Goal: Task Accomplishment & Management: Complete application form

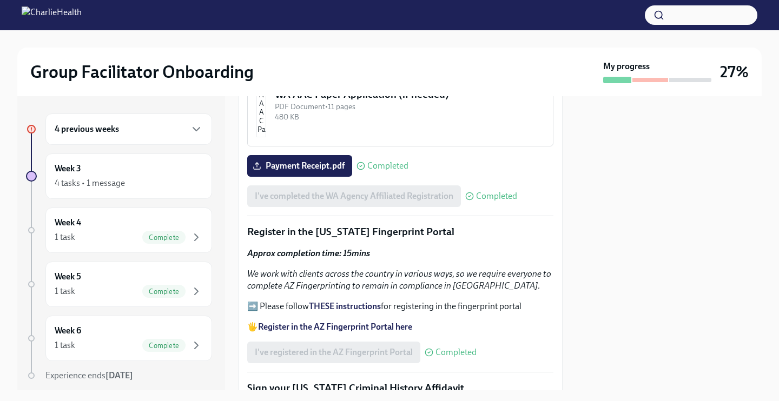
scroll to position [1072, 0]
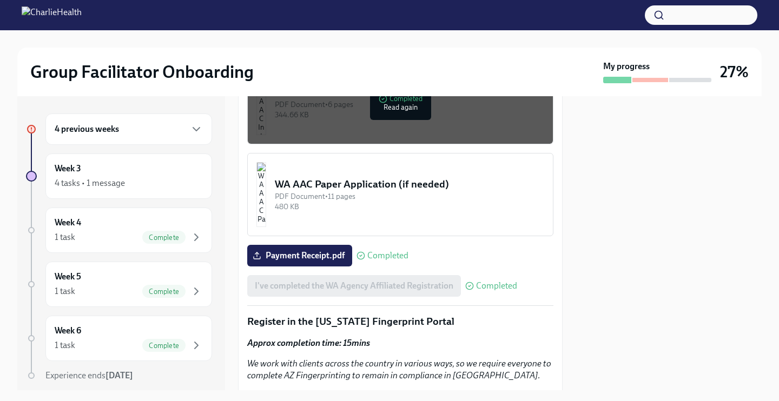
click at [155, 144] on div "4 previous weeks" at bounding box center [128, 129] width 167 height 31
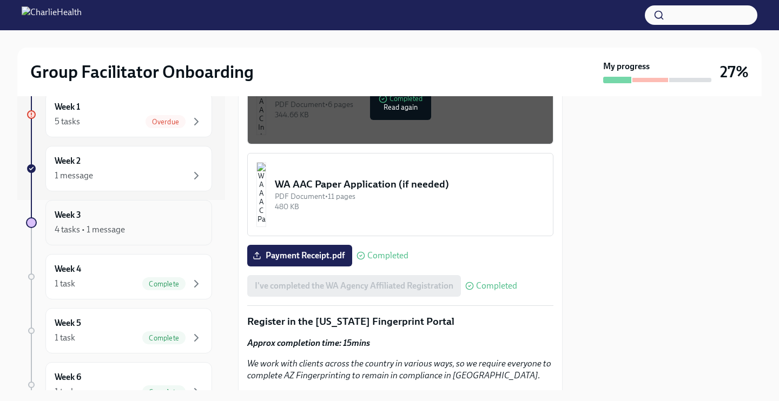
scroll to position [184, 0]
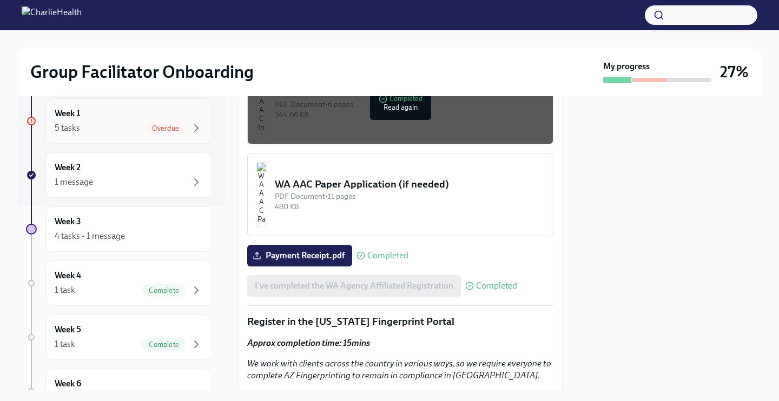
click at [153, 125] on span "Overdue" at bounding box center [165, 128] width 40 height 8
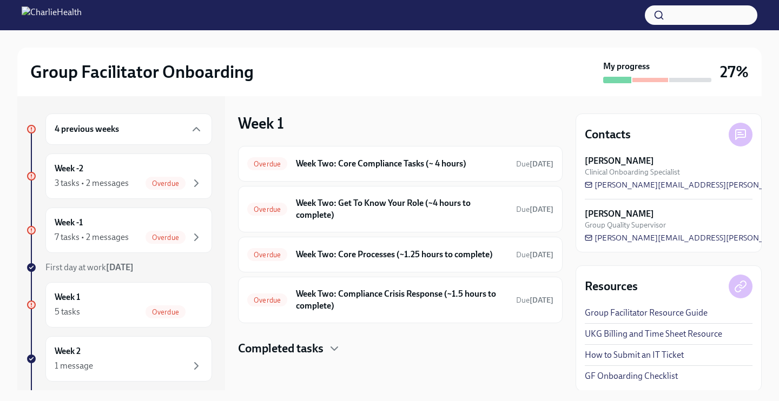
click at [671, 170] on span "Clinical Onboarding Specialist" at bounding box center [632, 172] width 95 height 10
click at [412, 158] on div "Overdue Week Two: Core Compliance Tasks (~ 4 hours) Due [DATE]" at bounding box center [400, 163] width 325 height 36
click at [441, 157] on h6 "Week Two: Core Compliance Tasks (~ 4 hours)" at bounding box center [401, 163] width 211 height 12
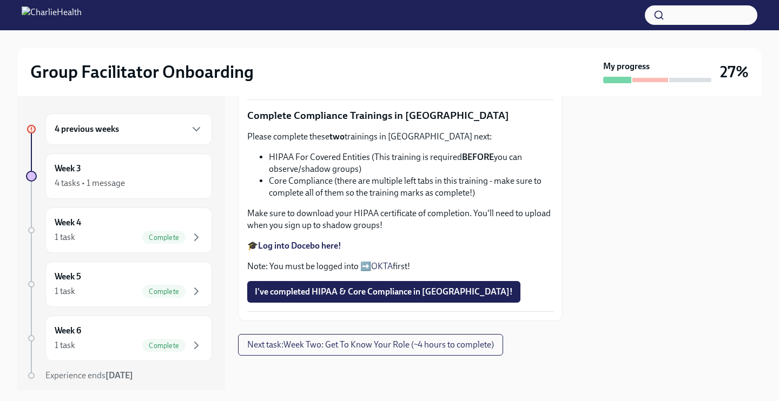
scroll to position [454, 0]
click at [316, 85] on span "CPR Certificate .pdf" at bounding box center [297, 80] width 85 height 11
click at [0, 0] on input "CPR Certificate .pdf" at bounding box center [0, 0] width 0 height 0
click at [345, 287] on span "I've completed HIPAA & Core Compliance in [GEOGRAPHIC_DATA]!" at bounding box center [384, 292] width 258 height 11
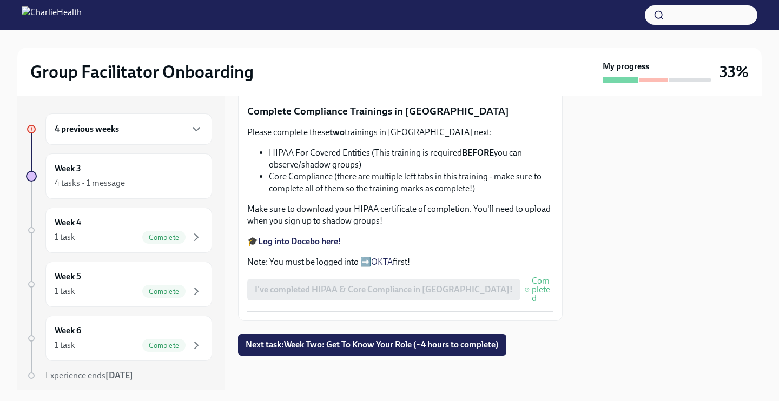
scroll to position [0, 0]
click at [334, 346] on span "Next task : Week Two: Get To Know Your Role (~4 hours to complete)" at bounding box center [372, 345] width 253 height 11
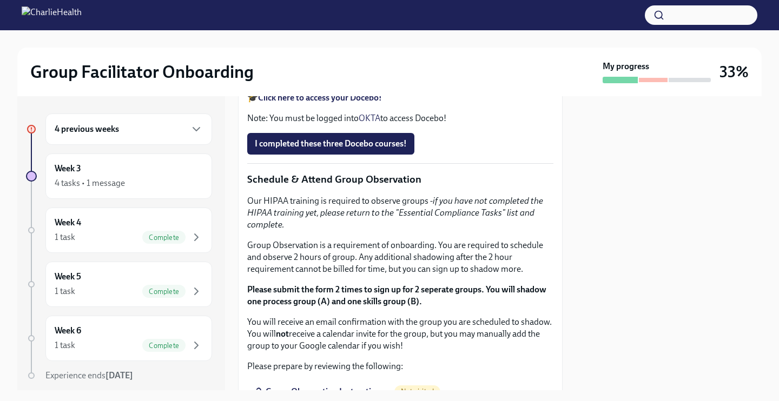
scroll to position [522, 0]
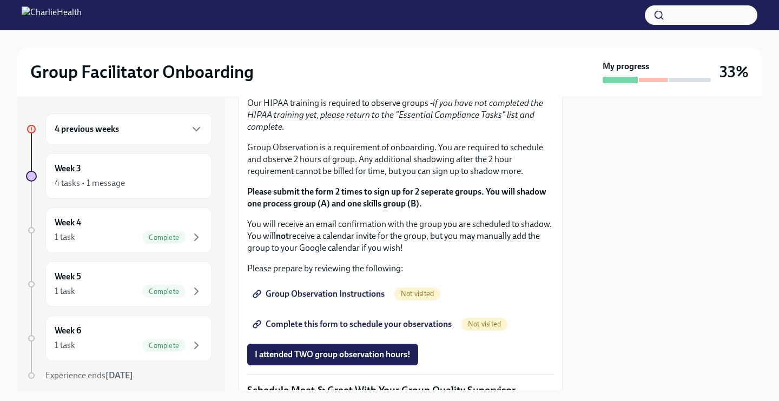
scroll to position [611, 0]
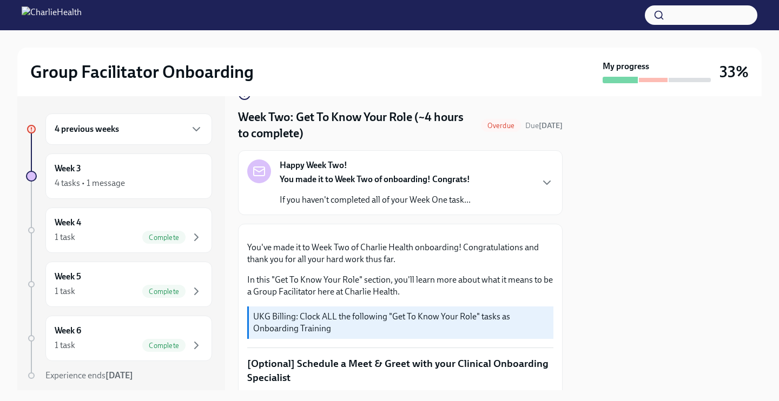
scroll to position [0, 0]
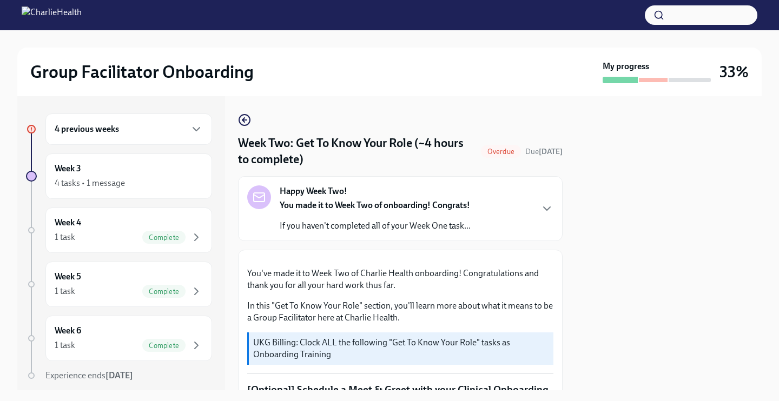
click at [188, 132] on div "4 previous weeks" at bounding box center [129, 129] width 148 height 13
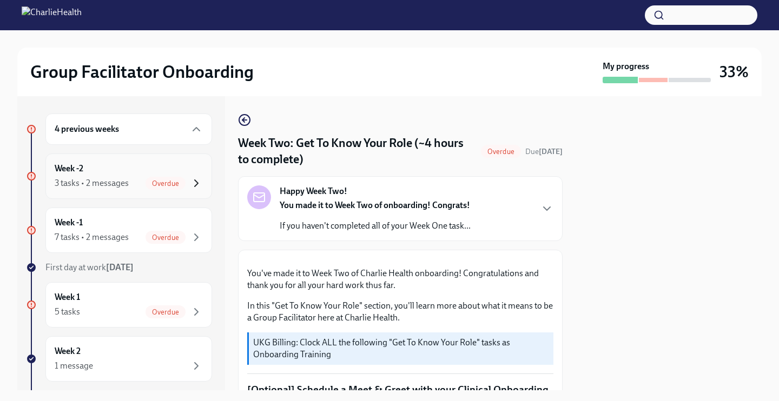
click at [191, 179] on icon "button" at bounding box center [196, 183] width 13 height 13
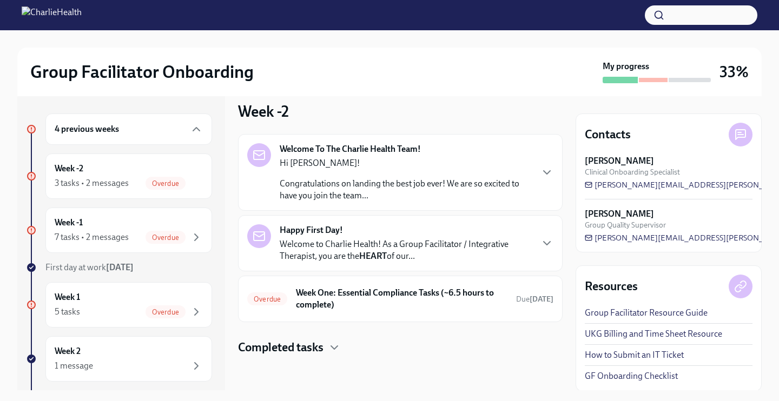
click at [519, 183] on p "Congratulations on landing the best job ever! We are so excited to have you joi…" at bounding box center [406, 190] width 252 height 24
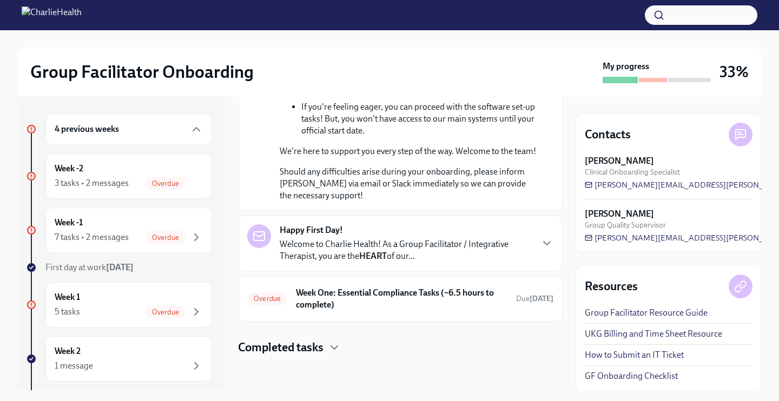
scroll to position [640, 0]
click at [486, 254] on p "Welcome to Charlie Health! As a Group Facilitator / Integrative Therapist, you …" at bounding box center [406, 251] width 252 height 24
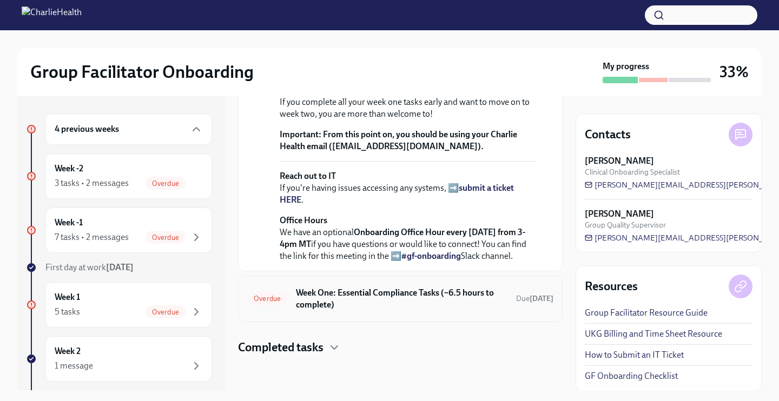
scroll to position [1124, 0]
click at [422, 315] on div "Overdue Week One: Essential Compliance Tasks (~6.5 hours to complete) Due [DATE]" at bounding box center [400, 299] width 325 height 47
click at [529, 75] on strong "view the FULL onboarding plan HERE" at bounding box center [406, 63] width 252 height 22
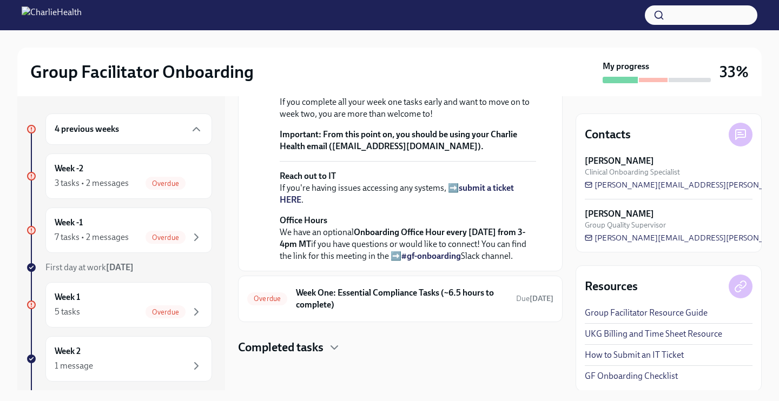
click at [522, 75] on strong "view the FULL onboarding plan HERE" at bounding box center [406, 63] width 252 height 22
click at [330, 306] on h6 "Week One: Essential Compliance Tasks (~6.5 hours to complete)" at bounding box center [401, 299] width 211 height 24
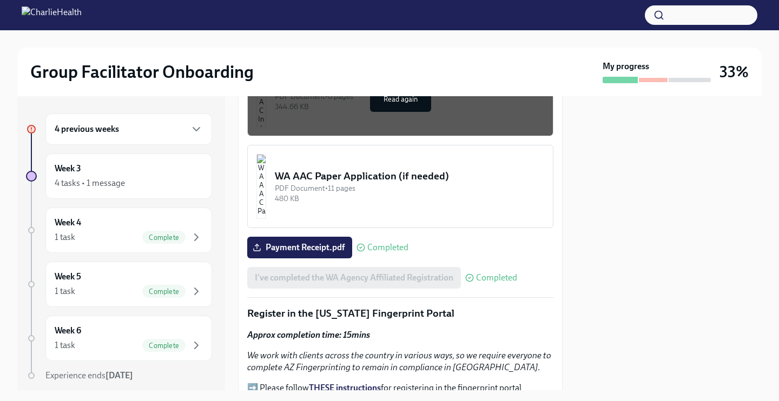
scroll to position [1133, 0]
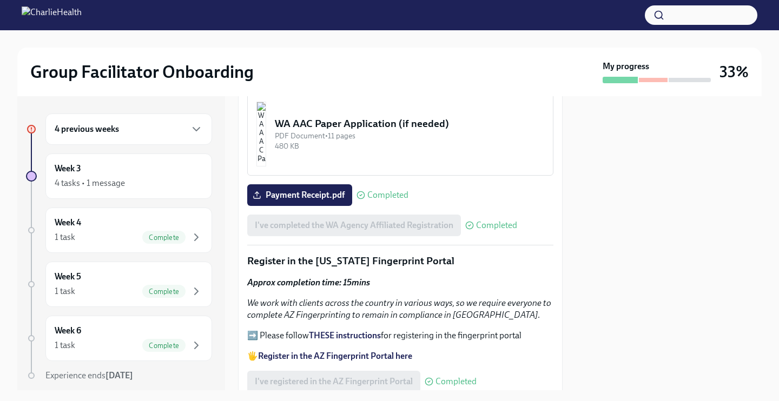
click at [177, 131] on div "4 previous weeks" at bounding box center [129, 129] width 148 height 13
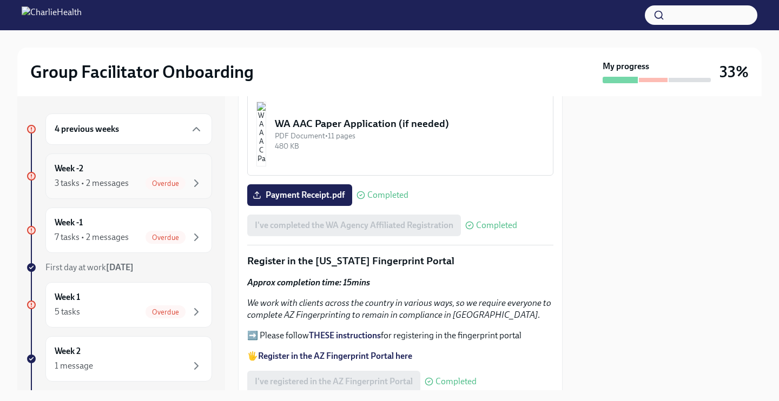
click at [183, 189] on div "Overdue" at bounding box center [173, 183] width 57 height 13
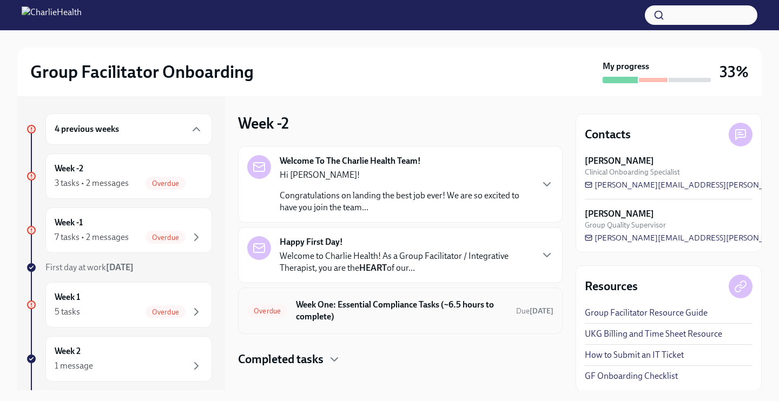
click at [374, 314] on h6 "Week One: Essential Compliance Tasks (~6.5 hours to complete)" at bounding box center [401, 311] width 211 height 24
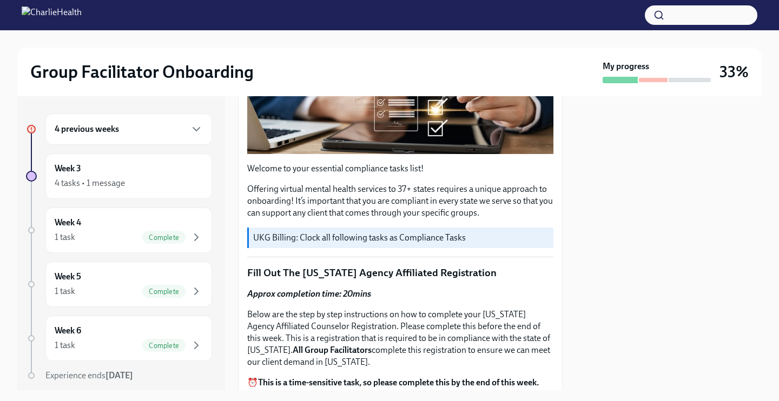
scroll to position [177, 0]
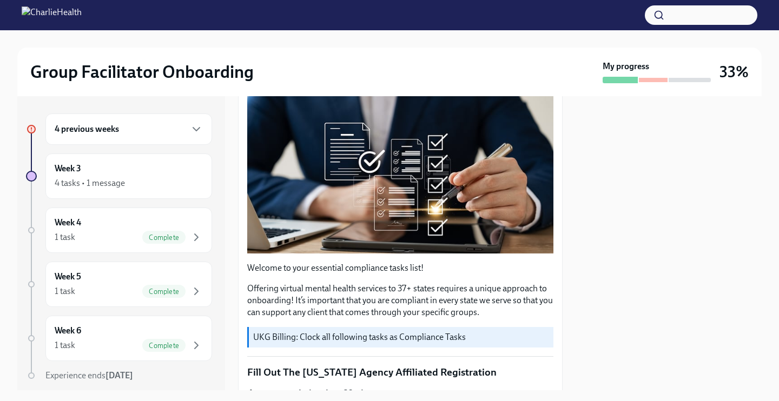
click at [190, 137] on div "4 previous weeks" at bounding box center [128, 129] width 167 height 31
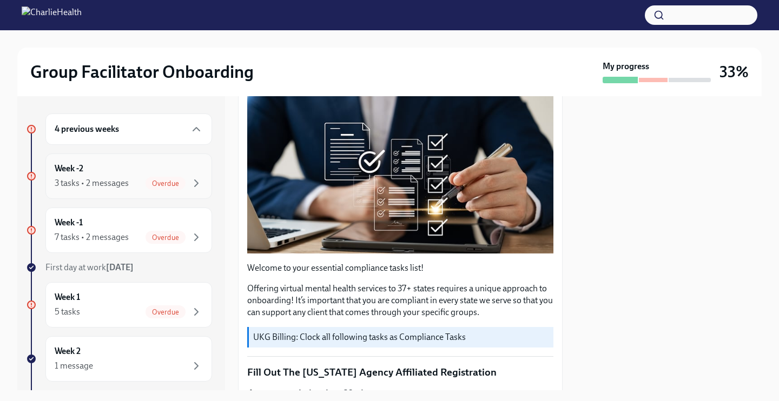
click at [188, 189] on div "Overdue" at bounding box center [173, 183] width 57 height 13
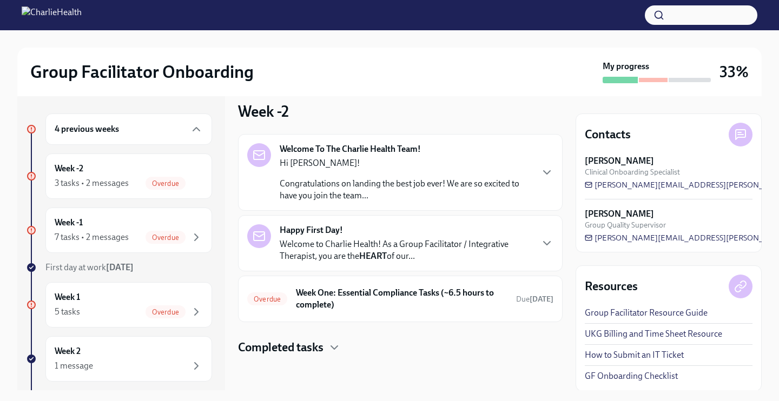
click at [534, 186] on div "Welcome To The Charlie Health Team! Hi Tiara! Congratulations on landing the be…" at bounding box center [400, 172] width 306 height 58
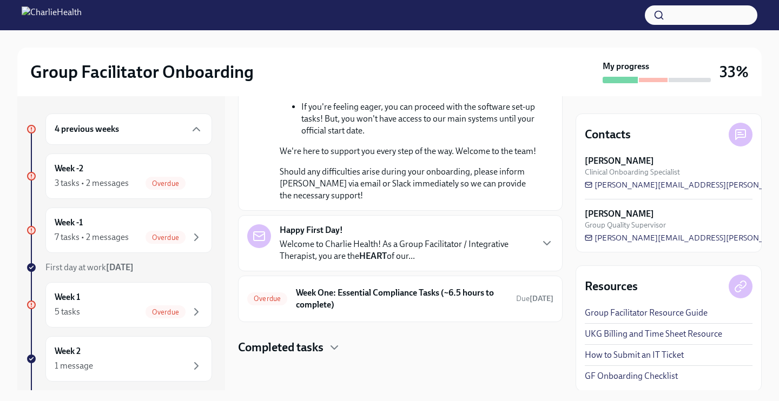
scroll to position [618, 0]
click at [439, 262] on p "Welcome to Charlie Health! As a Group Facilitator / Integrative Therapist, you …" at bounding box center [406, 251] width 252 height 24
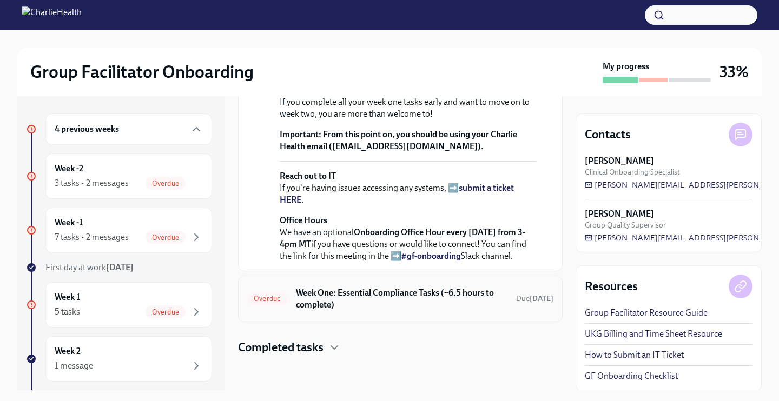
scroll to position [0, 0]
click at [467, 305] on h6 "Week One: Essential Compliance Tasks (~6.5 hours to complete)" at bounding box center [401, 299] width 211 height 24
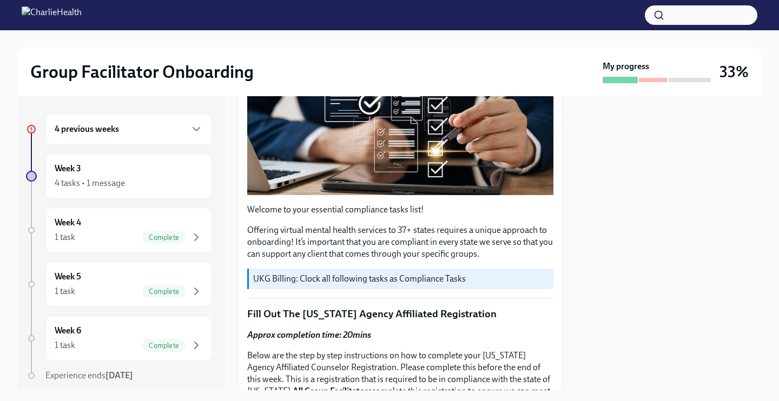
scroll to position [269, 0]
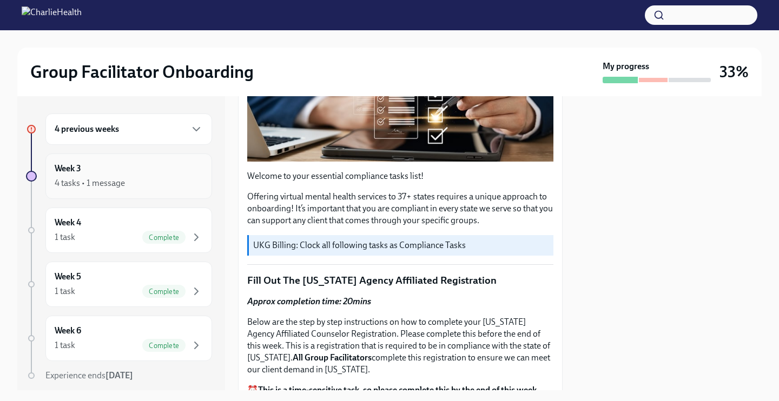
click at [201, 183] on icon "button" at bounding box center [196, 183] width 13 height 13
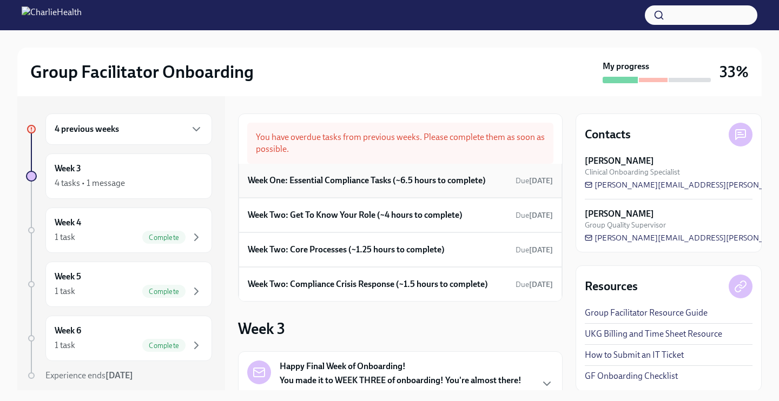
click at [447, 178] on h6 "Week One: Essential Compliance Tasks (~6.5 hours to complete)" at bounding box center [367, 181] width 238 height 12
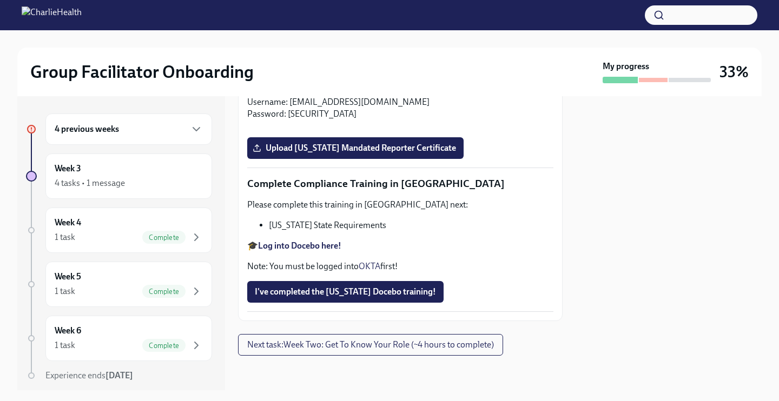
scroll to position [2407, 0]
click at [382, 272] on p "Note: You must be logged into OKTA first!" at bounding box center [400, 267] width 306 height 12
click at [328, 244] on strong "Log into Docebo here!" at bounding box center [299, 246] width 83 height 10
click at [347, 185] on p "Complete Compliance Training in [GEOGRAPHIC_DATA]" at bounding box center [400, 184] width 306 height 14
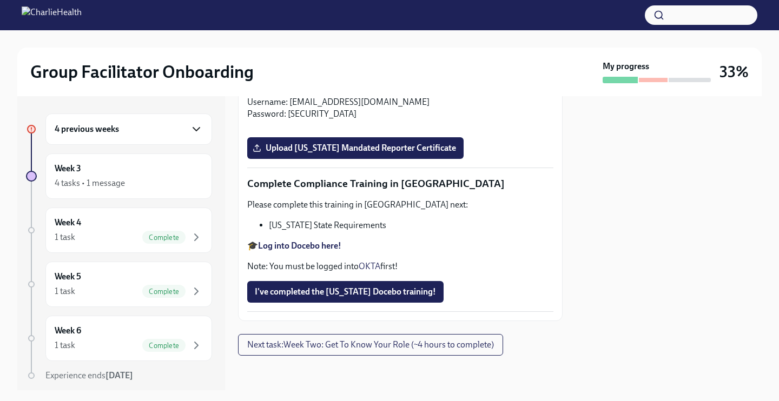
click at [190, 129] on icon "button" at bounding box center [196, 129] width 13 height 13
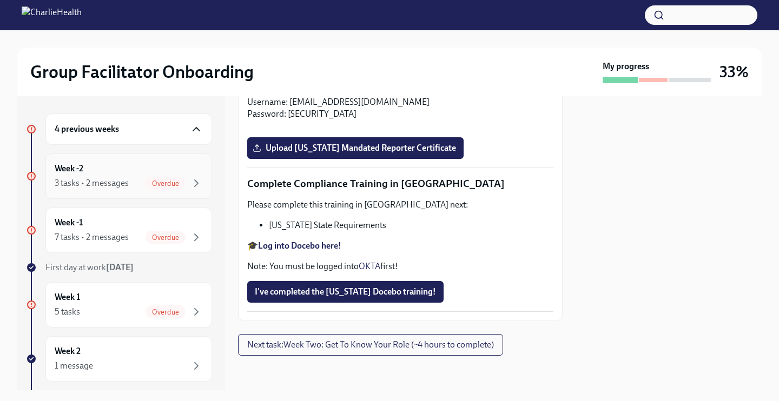
click at [117, 170] on div "Week -2 3 tasks • 2 messages Overdue" at bounding box center [129, 176] width 148 height 27
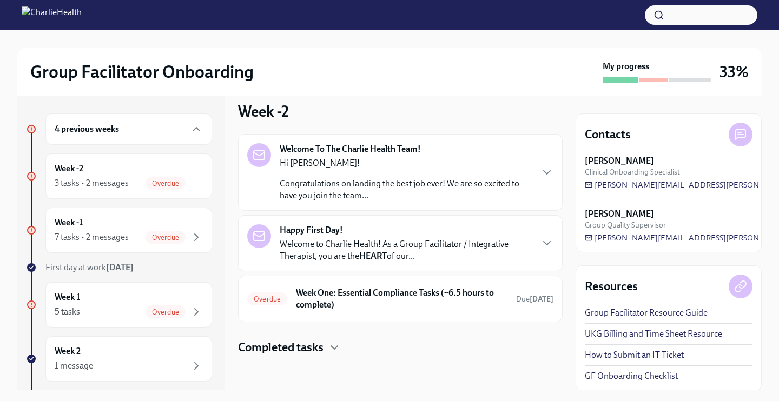
scroll to position [12, 0]
click at [346, 309] on h6 "Week One: Essential Compliance Tasks (~6.5 hours to complete)" at bounding box center [401, 299] width 211 height 24
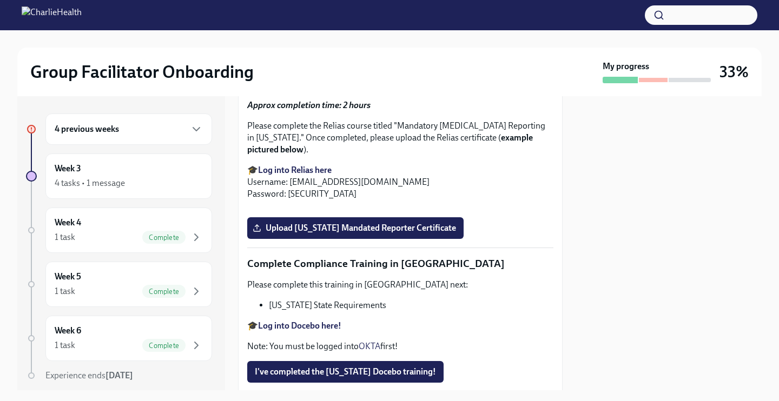
click at [178, 123] on div "4 previous weeks" at bounding box center [129, 129] width 148 height 13
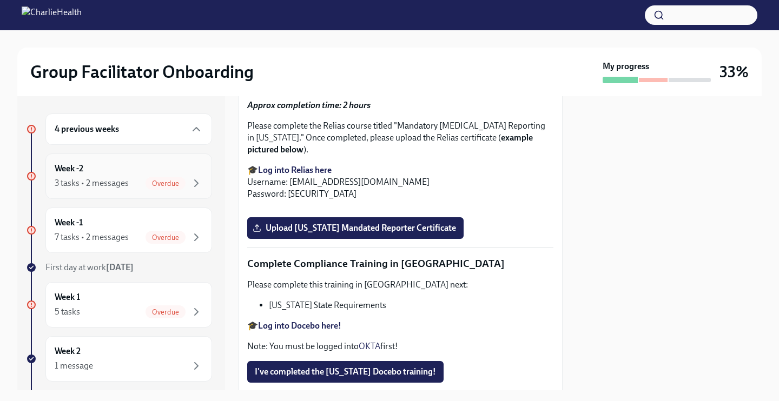
click at [179, 174] on div "Week -2 3 tasks • 2 messages Overdue" at bounding box center [129, 176] width 148 height 27
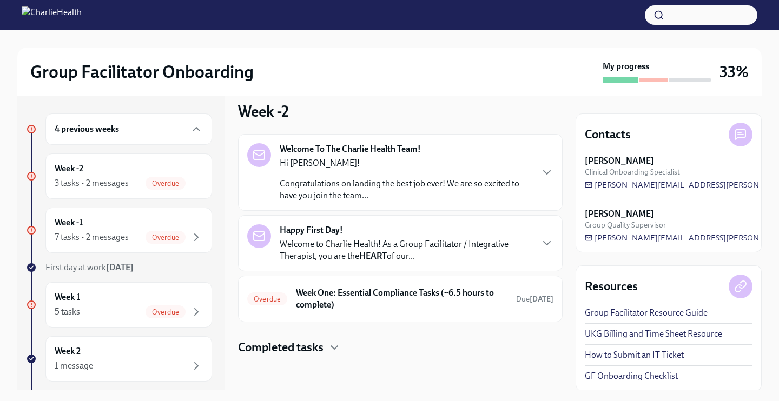
scroll to position [12, 0]
click at [358, 178] on p "Congratulations on landing the best job ever! We are so excited to have you joi…" at bounding box center [406, 190] width 252 height 24
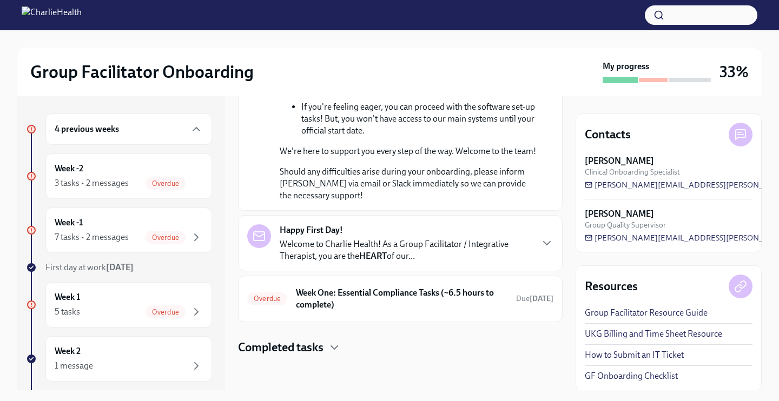
scroll to position [640, 0]
click at [490, 311] on h6 "Week One: Essential Compliance Tasks (~6.5 hours to complete)" at bounding box center [401, 299] width 211 height 24
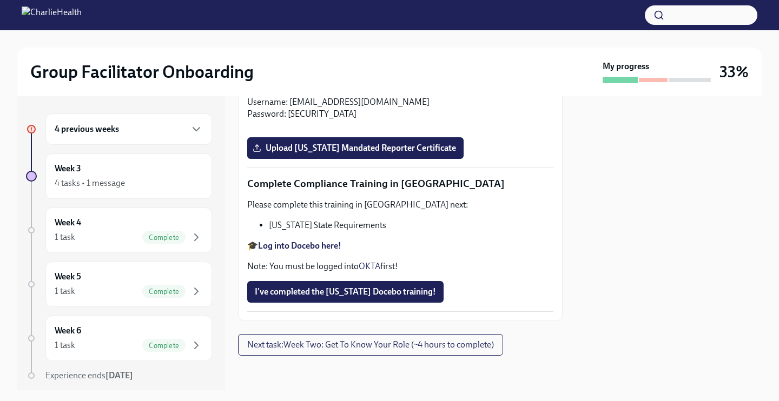
click at [152, 125] on div "4 previous weeks" at bounding box center [129, 129] width 148 height 13
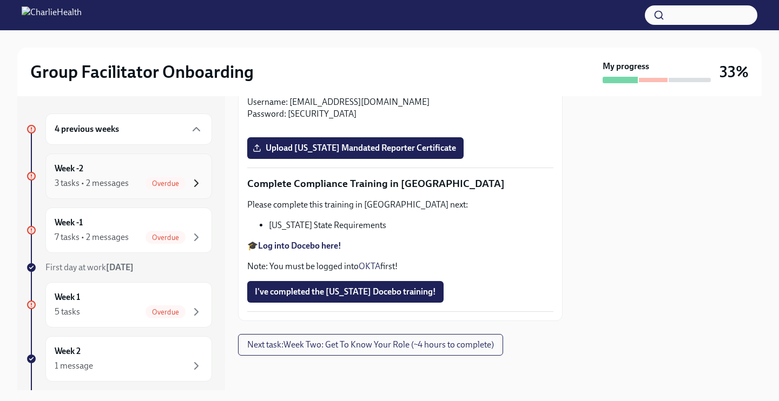
click at [191, 180] on icon "button" at bounding box center [196, 183] width 13 height 13
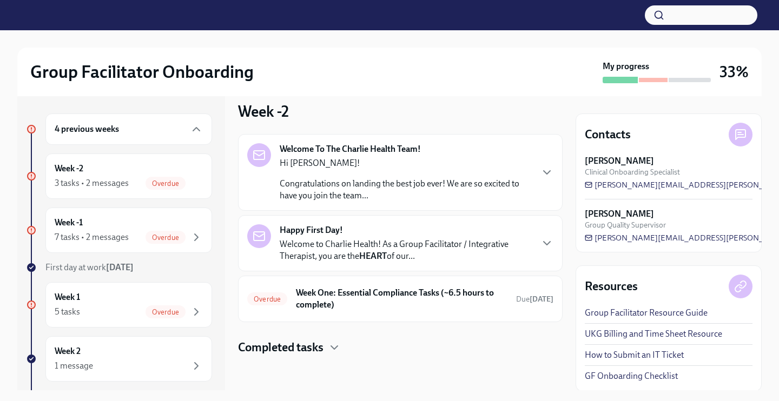
scroll to position [12, 0]
click at [440, 270] on div "Happy First Day! Welcome to Charlie Health! As a Group Facilitator / Integrativ…" at bounding box center [400, 243] width 325 height 56
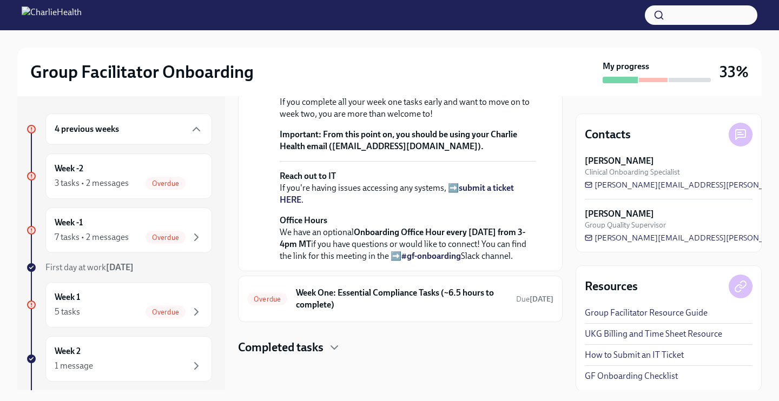
scroll to position [497, 0]
click at [192, 237] on icon "button" at bounding box center [196, 237] width 13 height 13
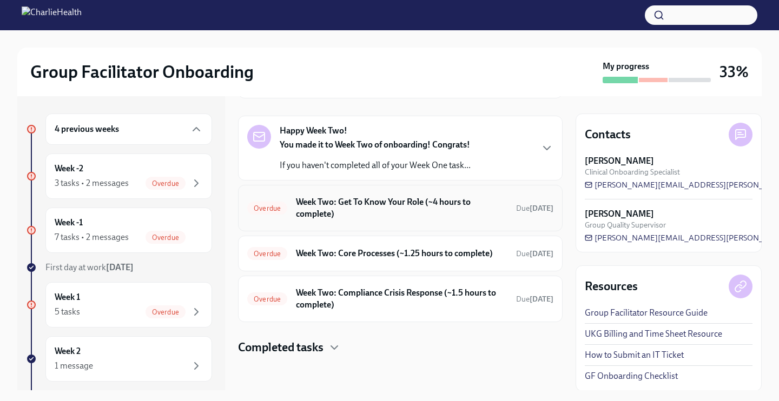
scroll to position [178, 0]
click at [443, 196] on h6 "Week Two: Get To Know Your Role (~4 hours to complete)" at bounding box center [401, 208] width 211 height 24
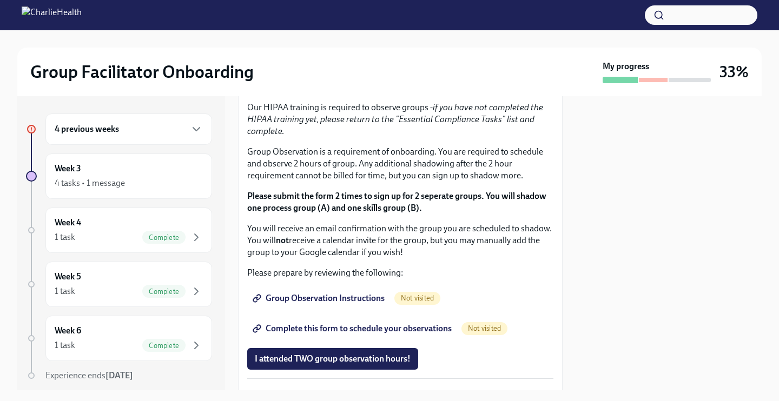
scroll to position [607, 0]
click at [360, 8] on strong "Click here to access your Docebo!" at bounding box center [320, 3] width 124 height 10
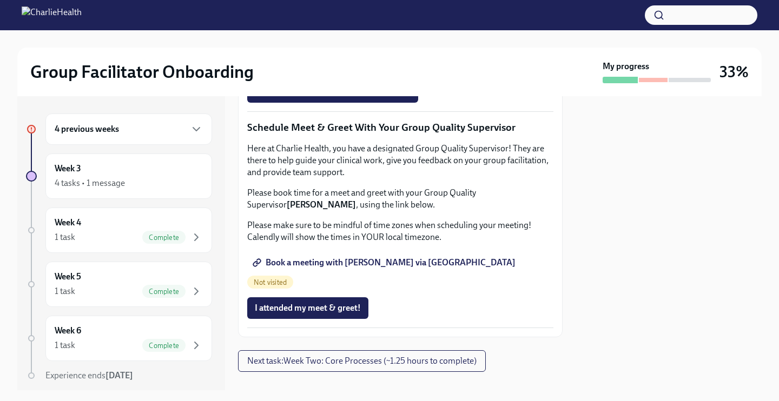
scroll to position [875, 0]
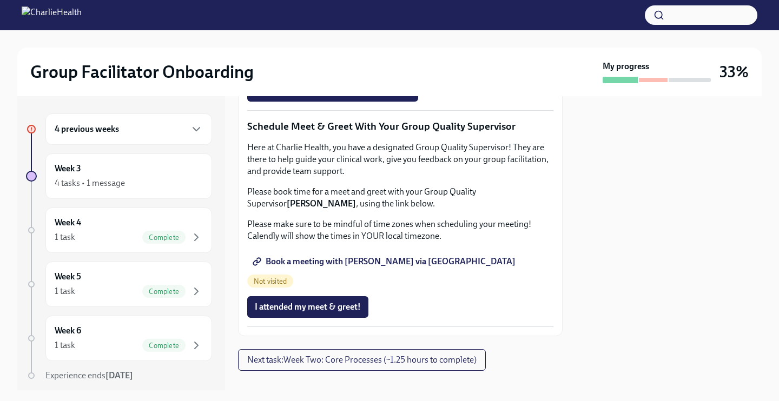
click at [361, 36] on span "Group Observation Instructions" at bounding box center [320, 30] width 130 height 11
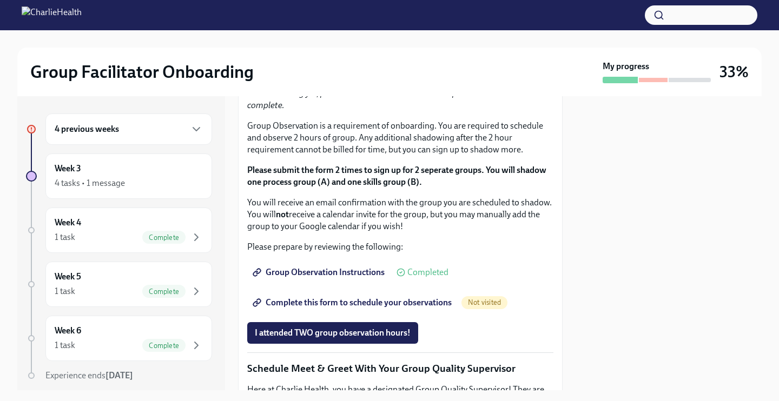
scroll to position [628, 0]
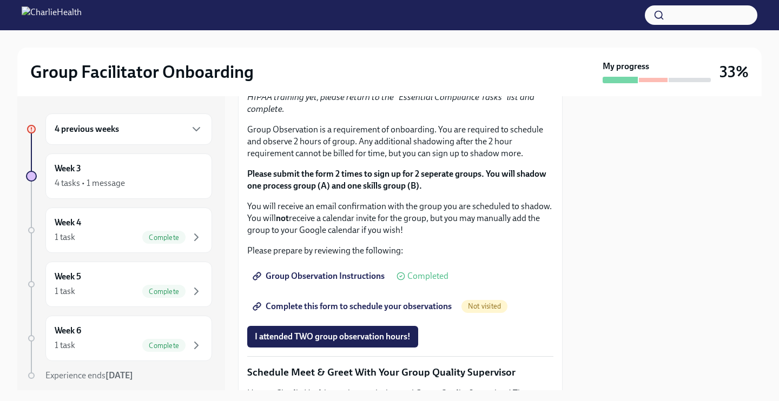
click at [109, 135] on h6 "4 previous weeks" at bounding box center [87, 129] width 64 height 12
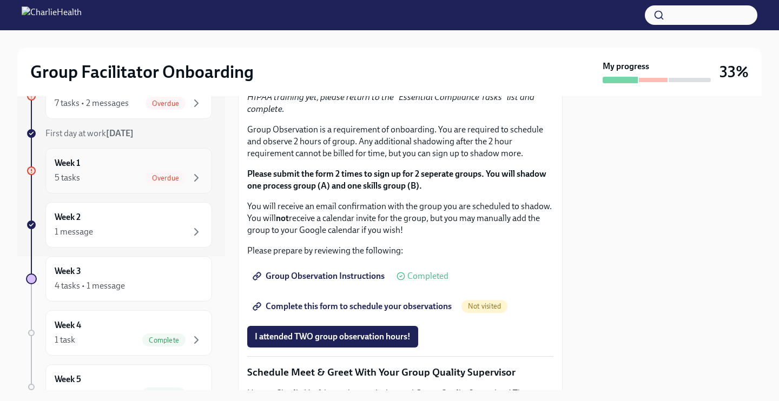
scroll to position [152, 0]
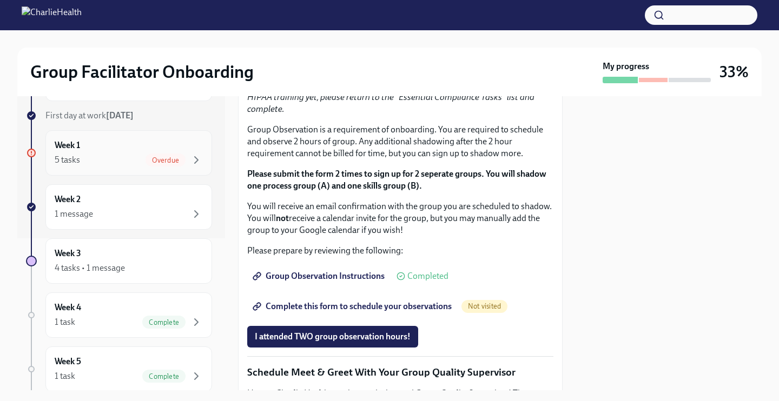
click at [179, 160] on span "Overdue" at bounding box center [165, 160] width 40 height 8
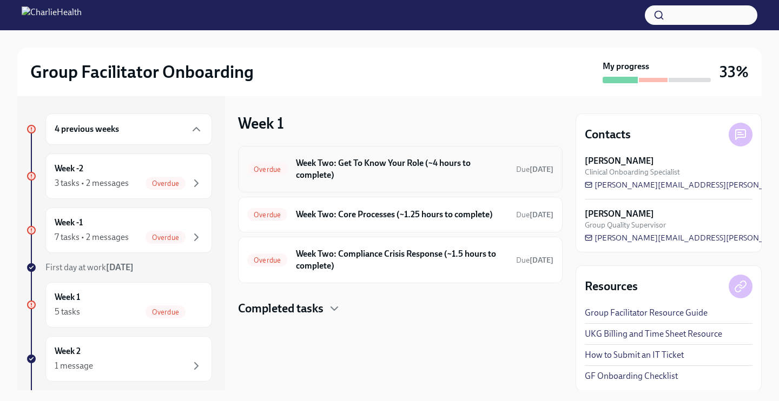
click at [355, 176] on h6 "Week Two: Get To Know Your Role (~4 hours to complete)" at bounding box center [401, 169] width 211 height 24
